Goal: Task Accomplishment & Management: Complete application form

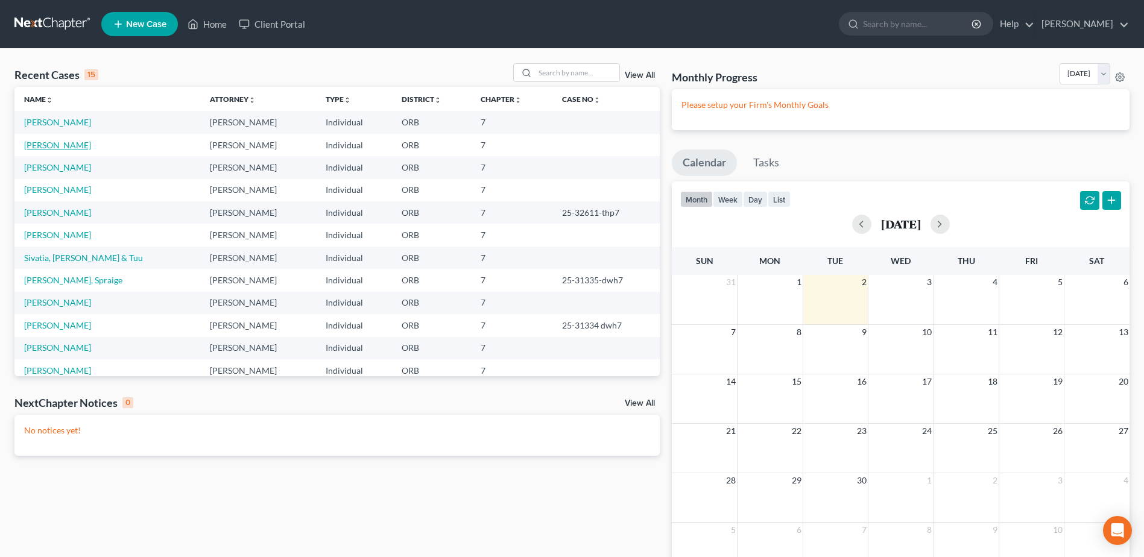
click at [39, 143] on link "[PERSON_NAME]" at bounding box center [57, 145] width 67 height 10
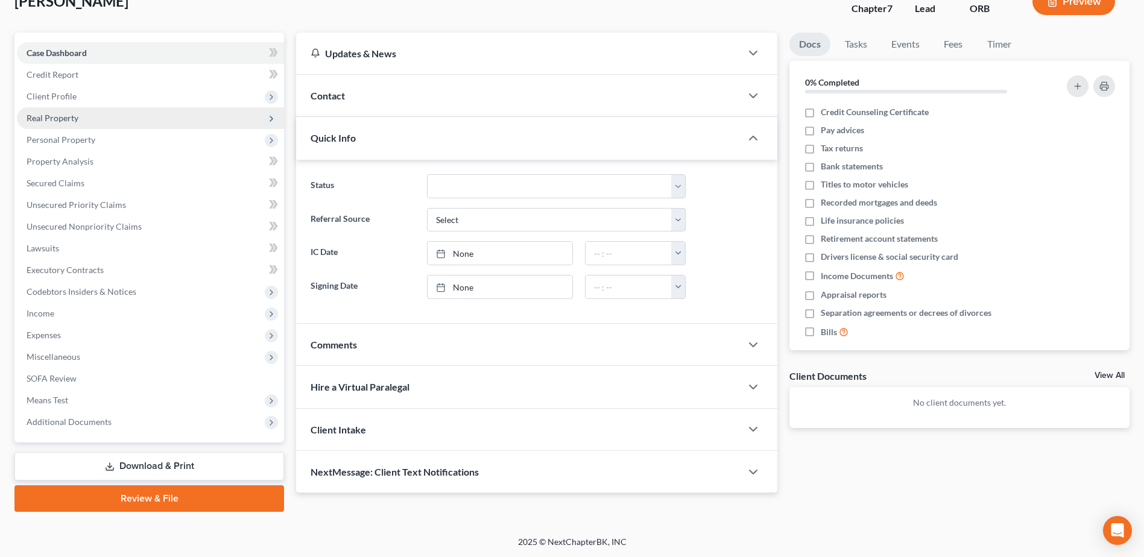
scroll to position [84, 0]
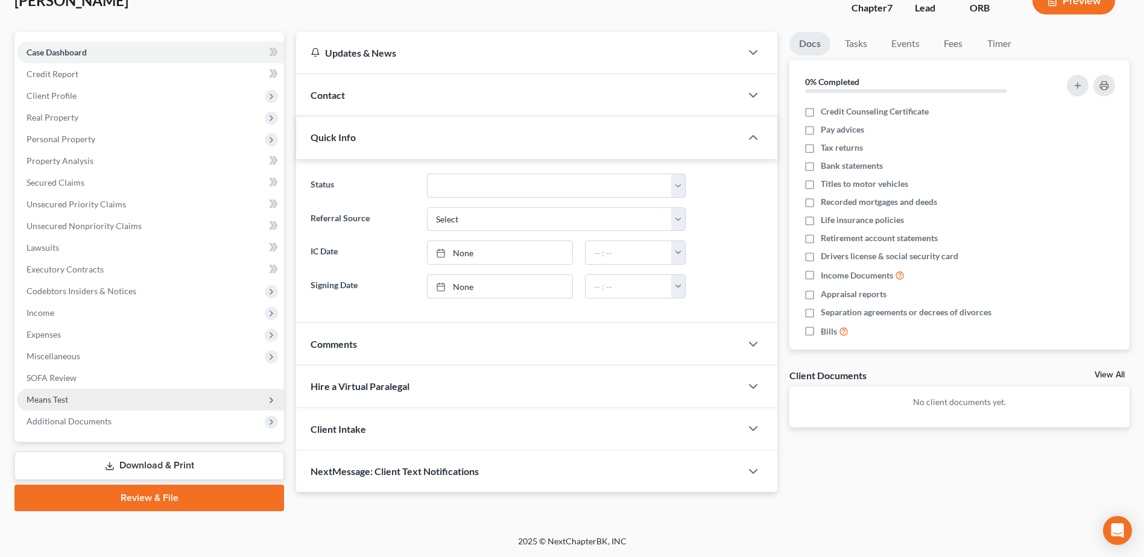
click at [130, 397] on span "Means Test" at bounding box center [150, 400] width 267 height 22
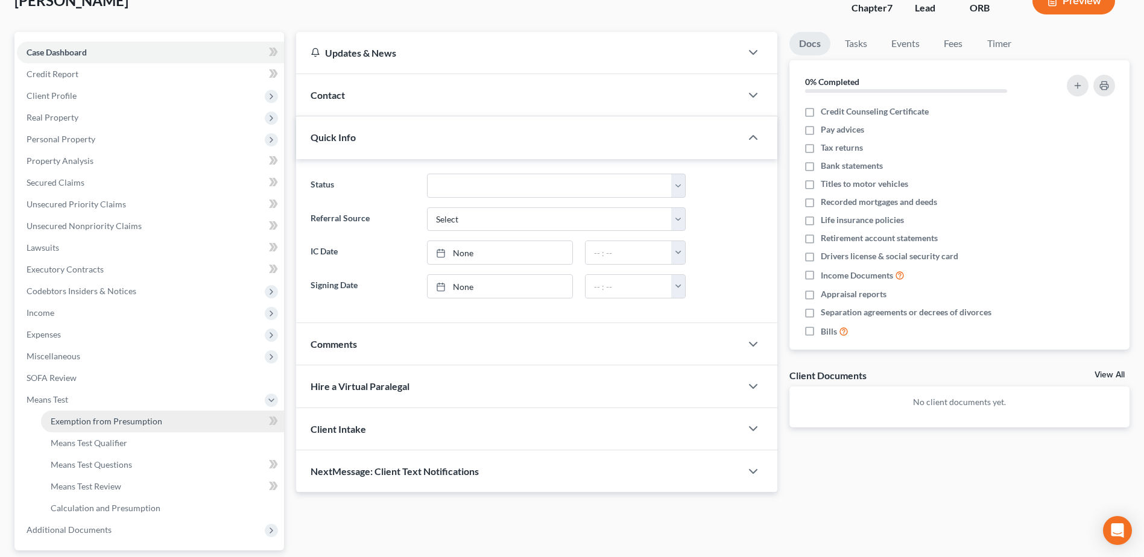
click at [192, 428] on link "Exemption from Presumption" at bounding box center [162, 422] width 243 height 22
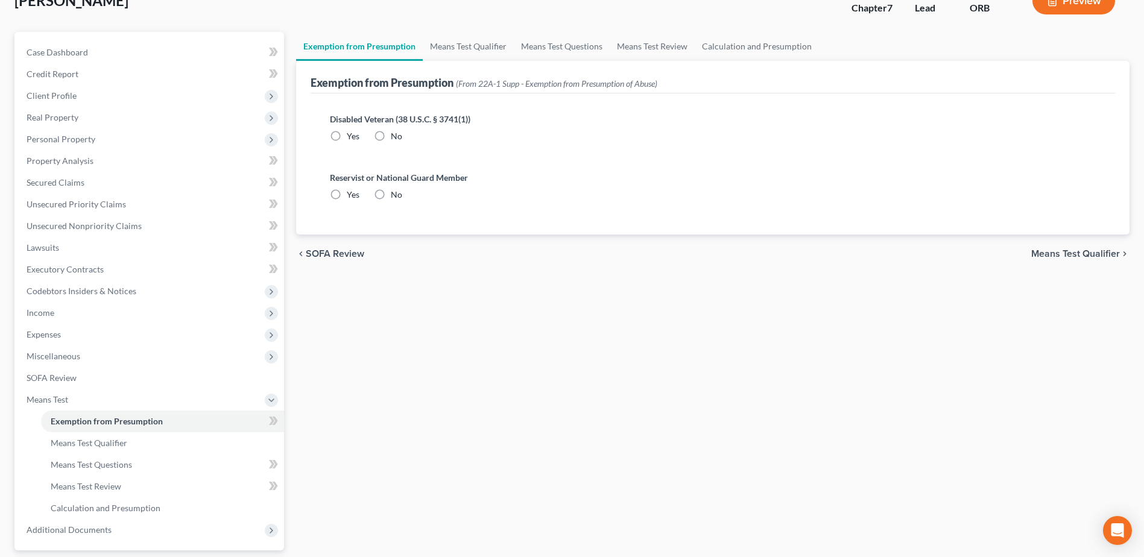
radio input "true"
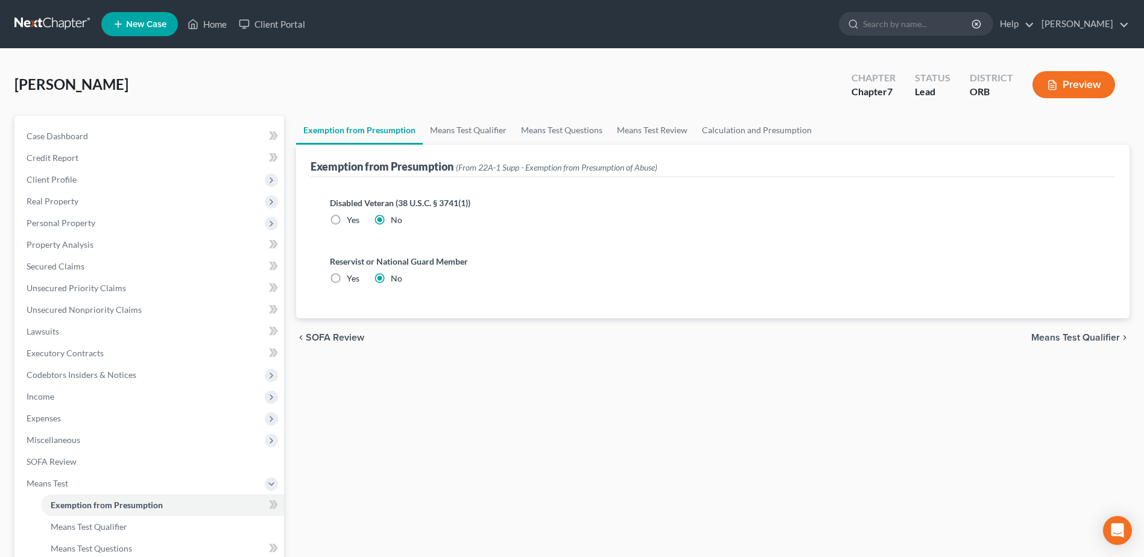
click at [1077, 336] on span "Means Test Qualifier" at bounding box center [1075, 338] width 89 height 10
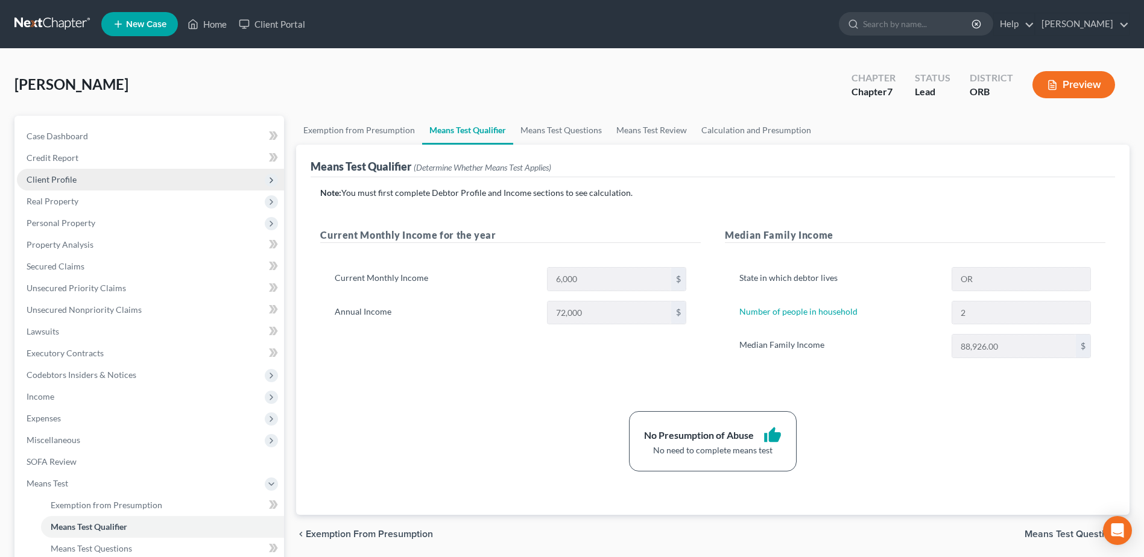
click at [131, 185] on span "Client Profile" at bounding box center [150, 180] width 267 height 22
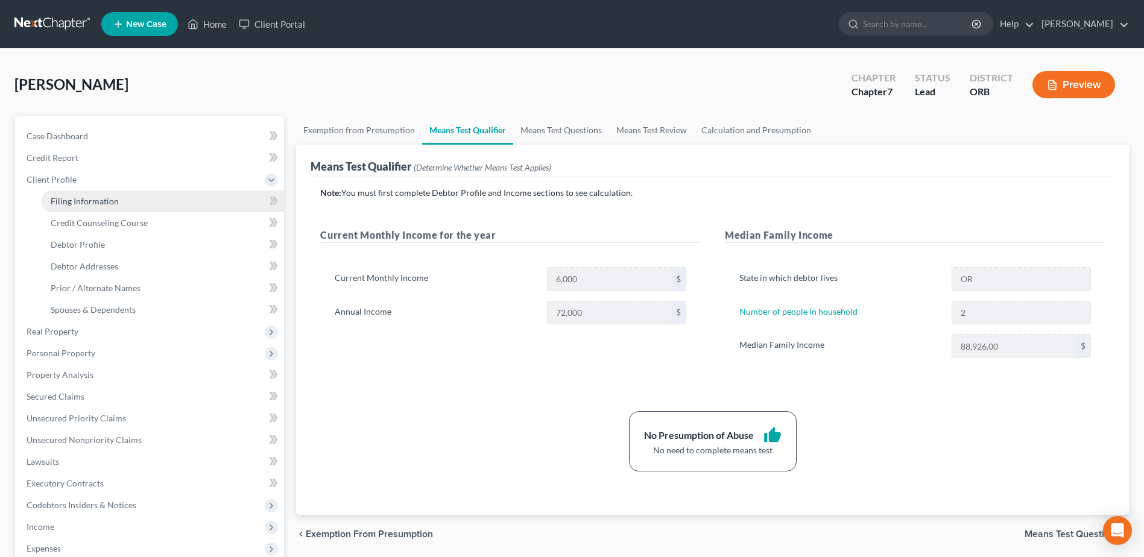
click at [139, 203] on link "Filing Information" at bounding box center [162, 202] width 243 height 22
select select "1"
select select "0"
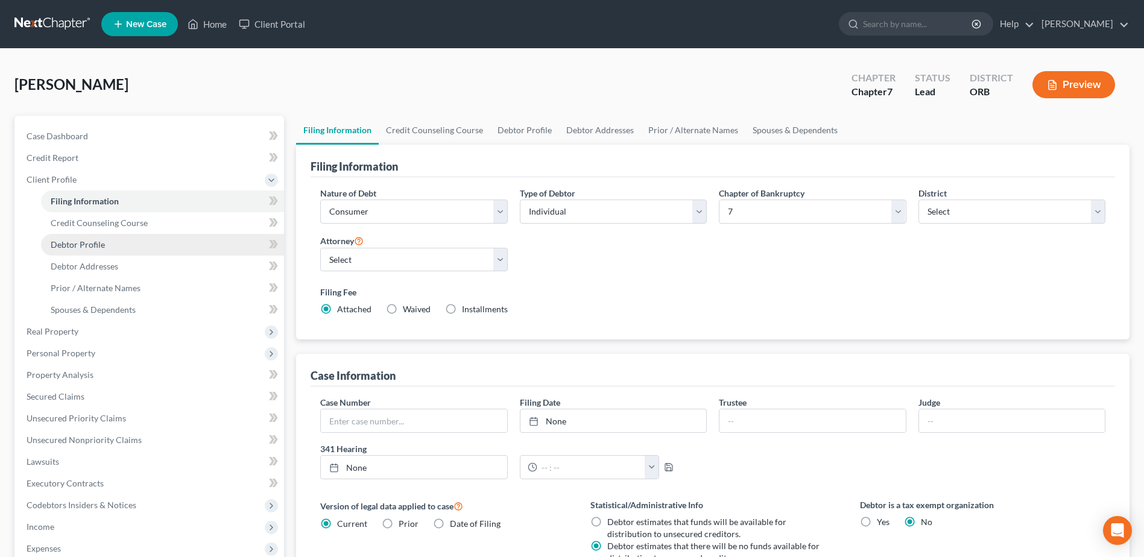
click at [101, 241] on span "Debtor Profile" at bounding box center [78, 244] width 54 height 10
select select "0"
select select "1"
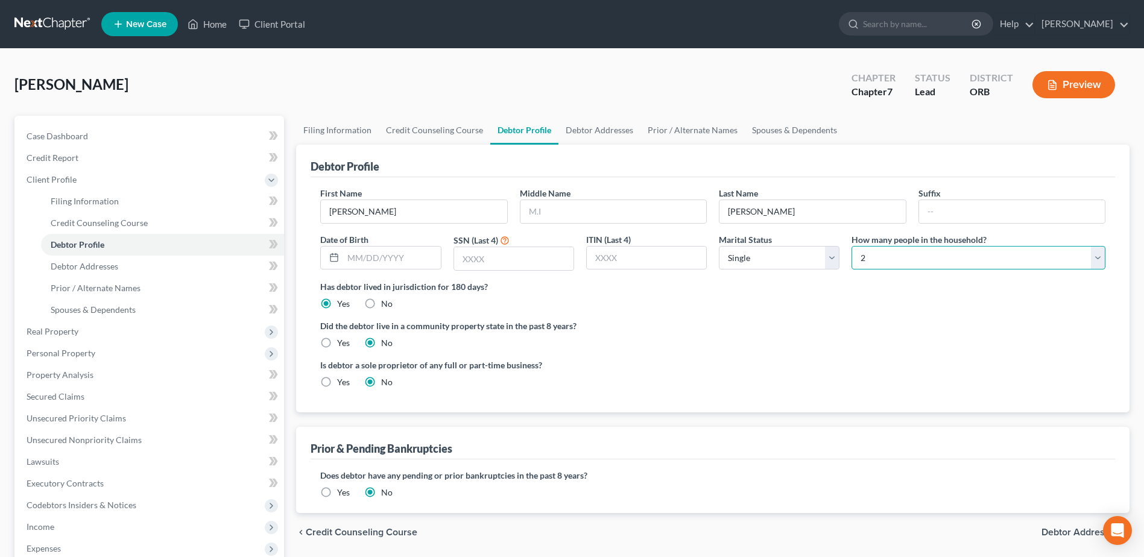
click at [944, 250] on select "Select 1 2 3 4 5 6 7 8 9 10 11 12 13 14 15 16 17 18 19 20" at bounding box center [978, 258] width 254 height 24
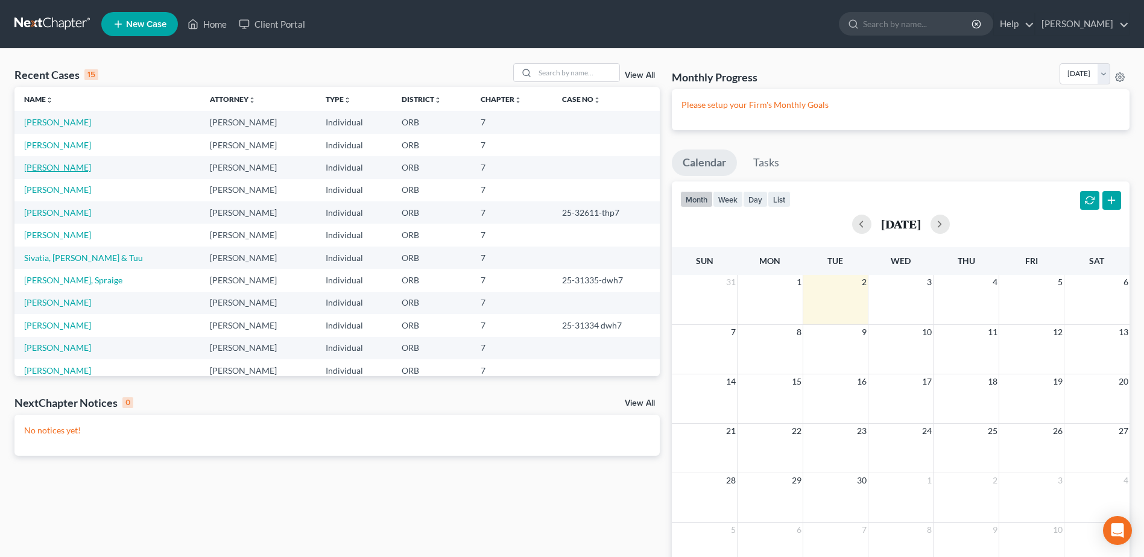
click at [55, 168] on link "[PERSON_NAME]" at bounding box center [57, 167] width 67 height 10
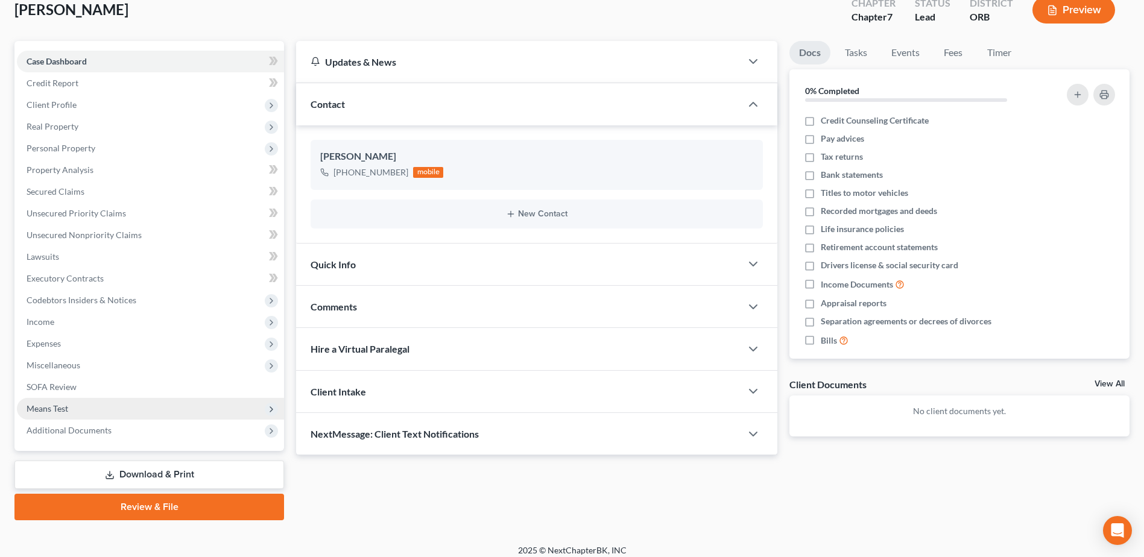
scroll to position [84, 0]
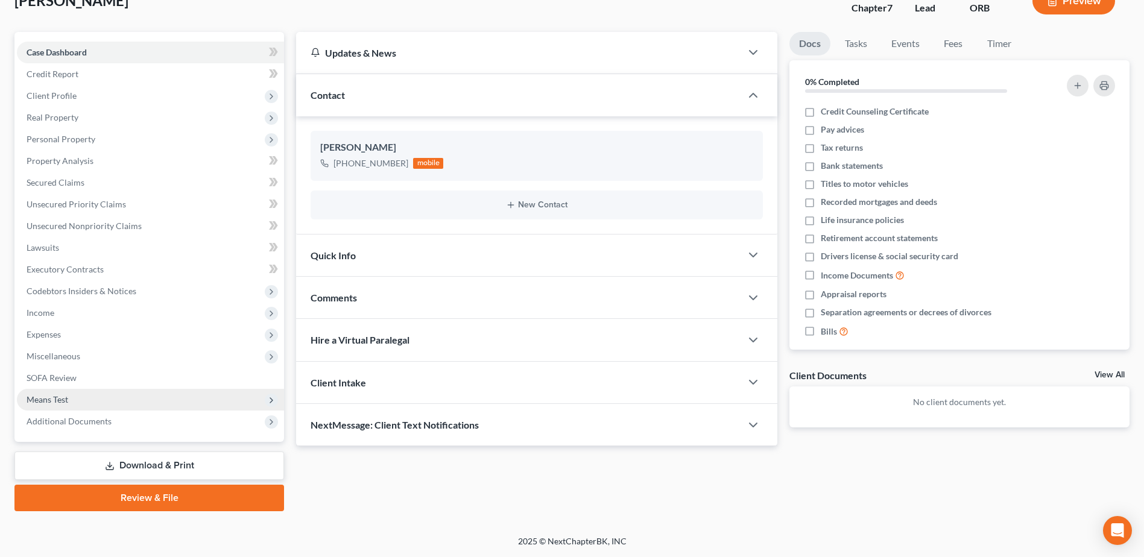
click at [75, 397] on span "Means Test" at bounding box center [150, 400] width 267 height 22
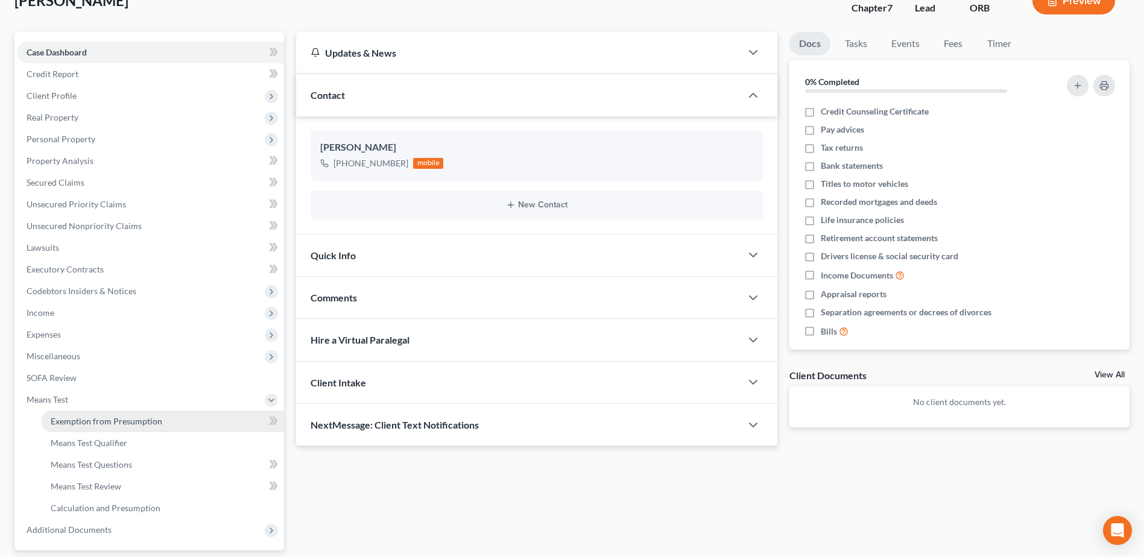
click at [242, 426] on link "Exemption from Presumption" at bounding box center [162, 422] width 243 height 22
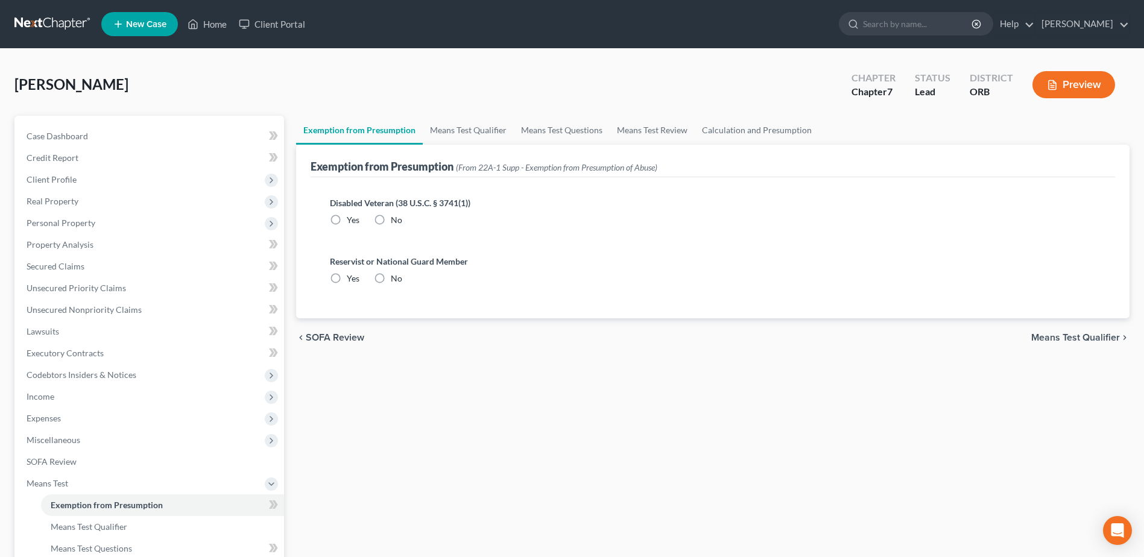
click at [391, 222] on label "No" at bounding box center [396, 220] width 11 height 12
click at [396, 222] on input "No" at bounding box center [400, 218] width 8 height 8
radio input "true"
click at [391, 283] on label "No" at bounding box center [396, 279] width 11 height 12
click at [396, 280] on input "No" at bounding box center [400, 277] width 8 height 8
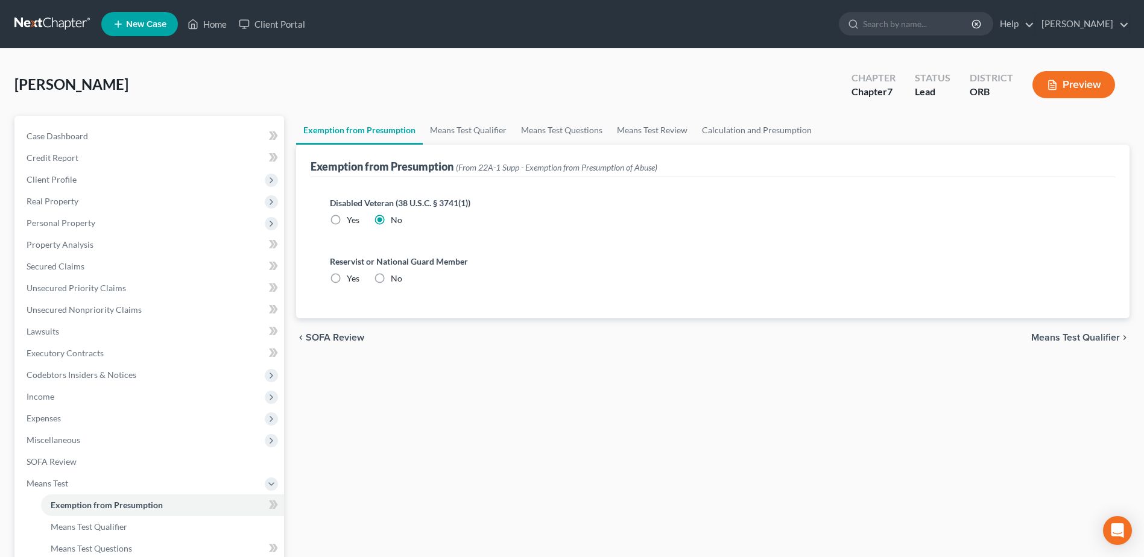
radio input "true"
click at [1095, 342] on span "Means Test Qualifier" at bounding box center [1075, 338] width 89 height 10
